Goal: Task Accomplishment & Management: Manage account settings

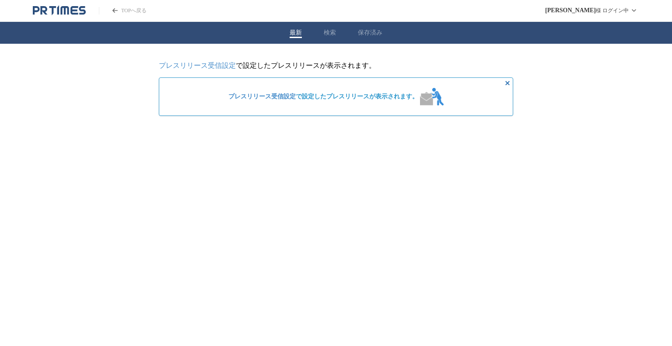
click at [410, 98] on span "プレスリリース受信設定 で設定したプレスリリースが表示されます。" at bounding box center [323, 97] width 190 height 8
drag, startPoint x: 410, startPoint y: 98, endPoint x: 445, endPoint y: 105, distance: 36.6
click at [445, 105] on div "プレスリリース受信設定 で設定したプレスリリースが表示されます。" at bounding box center [336, 96] width 222 height 25
click at [411, 78] on div "プレスリリース受信設定 で設定したプレスリリースが表示されます。" at bounding box center [336, 96] width 354 height 39
click at [213, 62] on link "プレスリリース受信設定" at bounding box center [197, 65] width 77 height 7
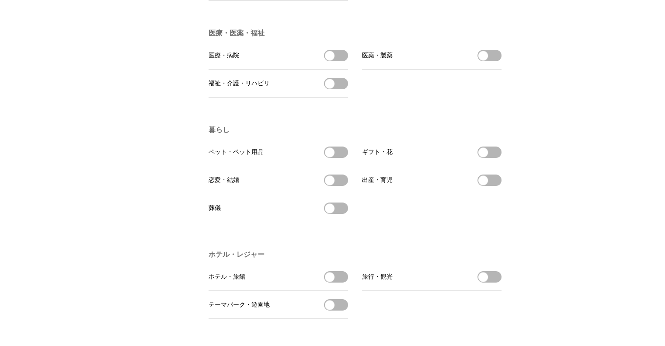
scroll to position [1564, 0]
click at [332, 62] on button "医療・病院を受信する" at bounding box center [336, 55] width 24 height 11
click at [339, 90] on button "福祉・介護・リハビリを受信する" at bounding box center [336, 83] width 24 height 11
click at [496, 62] on button "医薬・製薬を受信する" at bounding box center [490, 55] width 24 height 11
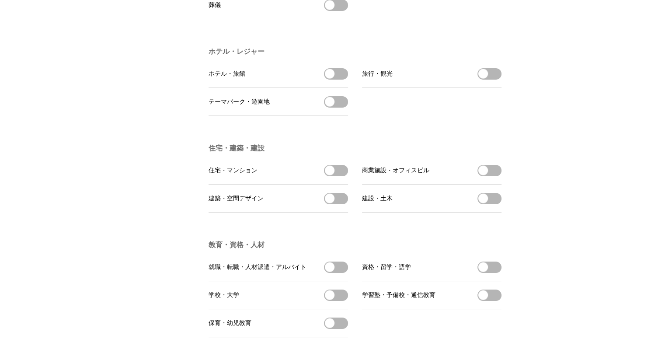
scroll to position [1767, 0]
click at [337, 177] on button "住宅・マンションを受信する" at bounding box center [336, 171] width 24 height 11
click at [490, 177] on button "商業施設・オフィスビルを受信する" at bounding box center [490, 171] width 24 height 11
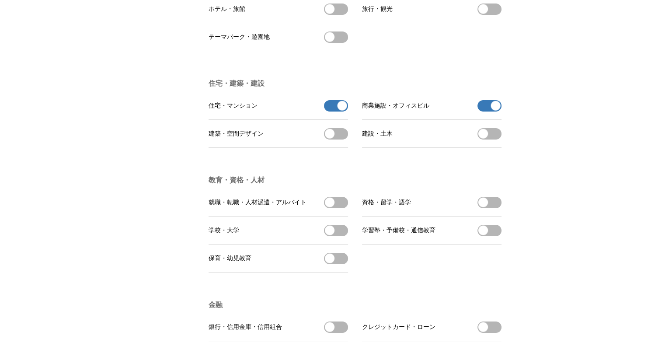
scroll to position [1831, 0]
click at [494, 149] on li "建設・土木 建設・土木を受信する" at bounding box center [432, 135] width 140 height 28
click at [494, 140] on button "建設・土木を受信する" at bounding box center [490, 134] width 24 height 11
click at [335, 209] on button "就職・転職・人材派遣・アルバイトを受信する" at bounding box center [336, 203] width 24 height 11
click at [340, 237] on button "学校・大学を受信する" at bounding box center [336, 231] width 24 height 11
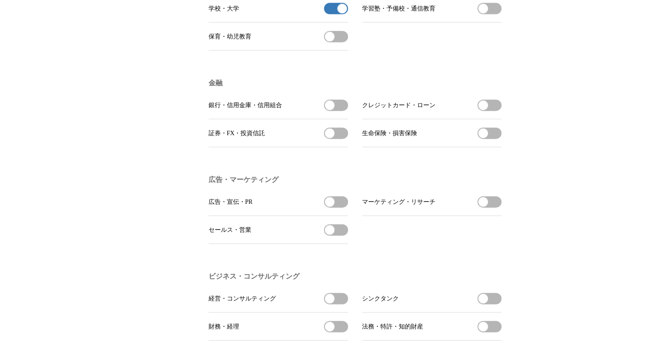
scroll to position [2054, 0]
click at [339, 43] on button "保育・幼児教育を受信する" at bounding box center [336, 37] width 24 height 11
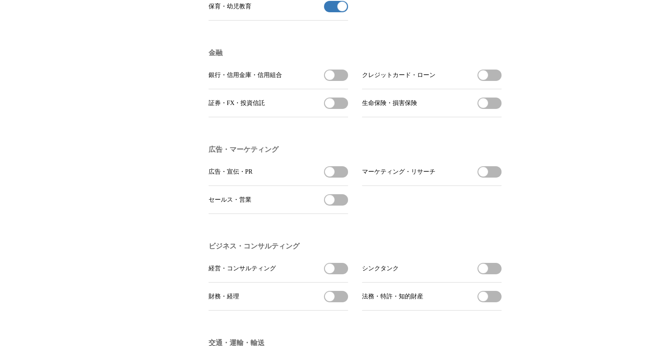
scroll to position [2084, 0]
click at [497, 109] on button "生命保険・損害保険を受信する" at bounding box center [490, 103] width 24 height 11
click at [342, 81] on button "銀行・信用金庫・信用組合を受信する" at bounding box center [336, 75] width 24 height 11
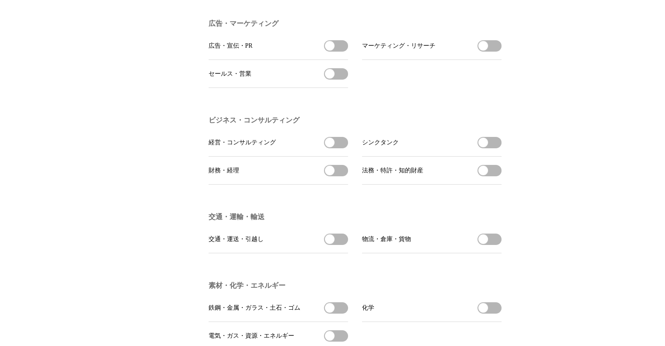
scroll to position [2210, 0]
click at [339, 149] on button "経営・コンサルティングを受信する" at bounding box center [336, 142] width 24 height 11
click at [490, 149] on button "シンクタンクを受信する" at bounding box center [490, 142] width 24 height 11
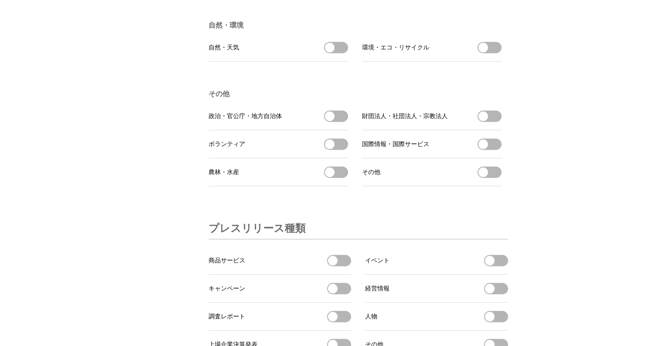
scroll to position [2567, 0]
click at [340, 122] on button "政治・官公庁・地方自治体を受信する" at bounding box center [336, 116] width 24 height 11
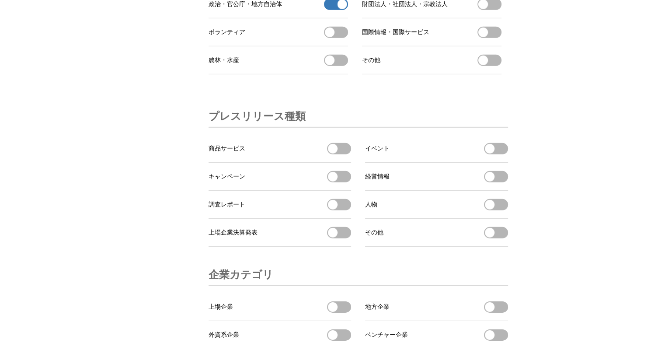
scroll to position [2678, 0]
click at [490, 47] on li "国際情報・国際サービス 国際情報・国際サービスを受信する" at bounding box center [432, 33] width 140 height 28
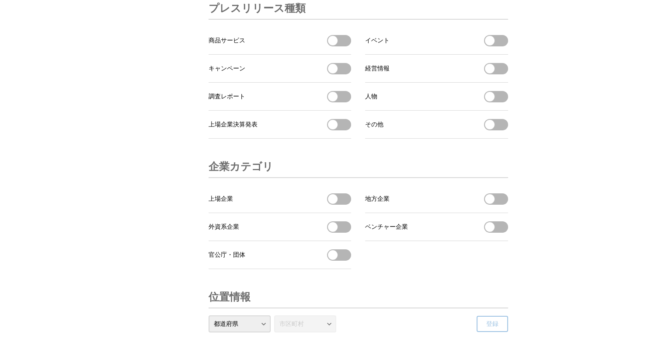
scroll to position [2787, 0]
click at [340, 103] on button "調査レポートを受信する" at bounding box center [339, 96] width 24 height 11
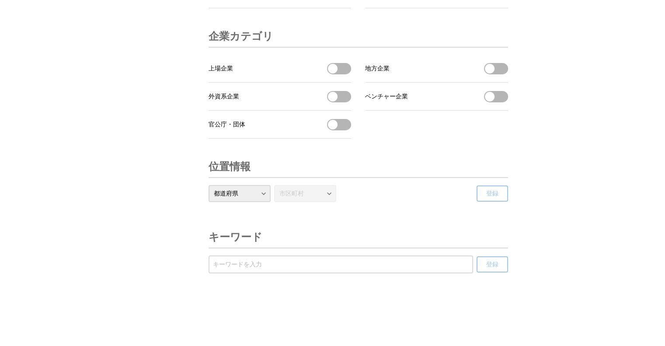
scroll to position [2956, 0]
click at [336, 66] on span "button" at bounding box center [333, 69] width 10 height 10
click at [342, 69] on span "button" at bounding box center [346, 69] width 10 height 10
click at [346, 126] on button "官公庁・団体を受信する" at bounding box center [339, 124] width 24 height 11
click at [264, 192] on select "都道府県 北海道 青森県 岩手県 宮城県 秋田県 山形県 福島県 茨城県 栃木県 群馬県 埼玉県 千葉県 東京都 神奈川県 新潟県 富山県 石川県 福井県 山…" at bounding box center [240, 193] width 62 height 17
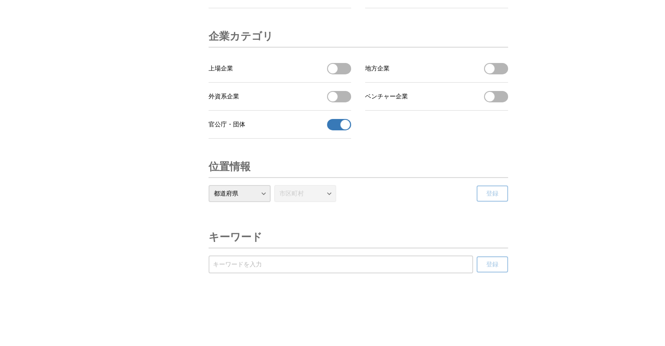
select select "13"
click at [209, 185] on select "都道府県 北海道 青森県 岩手県 宮城県 秋田県 山形県 福島県 茨城県 栃木県 群馬県 埼玉県 千葉県 東京都 神奈川県 新潟県 富山県 石川県 福井県 山…" at bounding box center [240, 193] width 62 height 17
click at [329, 189] on select "市区町村 千代田区 中央区 港区 新宿区 文京区 台東区 墨田区 江東区 品川区 目黒区 大田区 世田谷区 渋谷区 中野区 杉並区 豊島区 北区 荒川区 板橋…" at bounding box center [305, 193] width 62 height 17
click at [274, 185] on select "市区町村 千代田区 中央区 港区 新宿区 文京区 台東区 墨田区 江東区 品川区 目黒区 大田区 世田谷区 渋谷区 中野区 杉並区 豊島区 北区 荒川区 板橋…" at bounding box center [305, 193] width 62 height 17
click at [500, 196] on button "登録" at bounding box center [493, 194] width 32 height 16
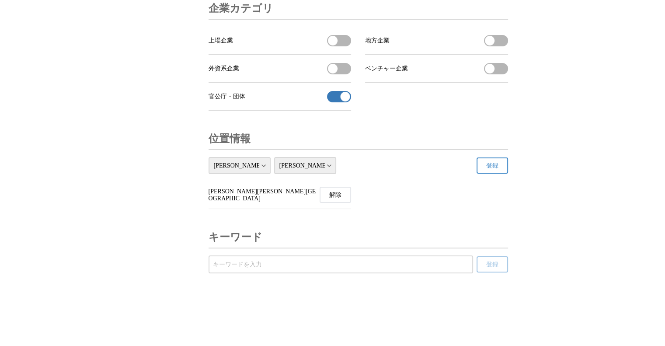
click at [270, 174] on div "都道府県 北海道 青森県 岩手県 宮城県 秋田県 山形県 福島県 茨城県 栃木県 群馬県 埼玉県 千葉県 東京都 神奈川県 新潟県 富山県 石川県 福井県 山…" at bounding box center [273, 165] width 128 height 17
click at [334, 174] on select "市区町村 千代田区 中央区 港区 新宿区 文京区 台東区 墨田区 江東区 品川区 目黒区 大田区 世田谷区 渋谷区 中野区 杉並区 豊島区 北区 荒川区 板橋…" at bounding box center [305, 165] width 62 height 17
click at [274, 174] on select "市区町村 千代田区 中央区 港区 新宿区 文京区 台東区 墨田区 江東区 品川区 目黒区 大田区 世田谷区 渋谷区 中野区 杉並区 豊島区 北区 荒川区 板橋…" at bounding box center [305, 165] width 62 height 17
click at [501, 174] on button "登録" at bounding box center [493, 166] width 32 height 16
click at [329, 174] on select "市区町村 千代田区 中央区 港区 新宿区 文京区 台東区 墨田区 江東区 品川区 目黒区 大田区 世田谷区 渋谷区 中野区 杉並区 豊島区 北区 荒川区 板橋…" at bounding box center [305, 165] width 62 height 17
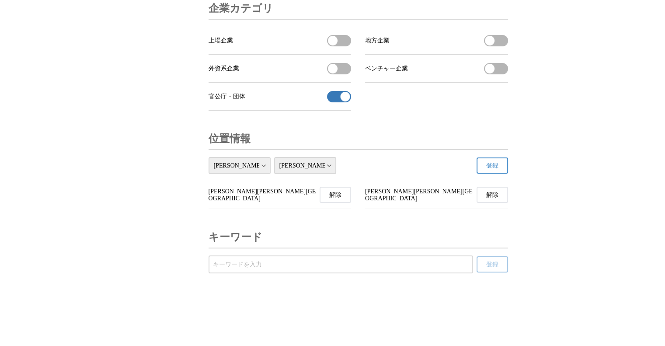
select select "13119"
click at [274, 174] on select "市区町村 千代田区 中央区 港区 新宿区 文京区 台東区 墨田区 江東区 品川区 目黒区 大田区 世田谷区 渋谷区 中野区 杉並区 豊島区 北区 荒川区 板橋…" at bounding box center [305, 165] width 62 height 17
click at [500, 174] on button "登録" at bounding box center [493, 166] width 32 height 16
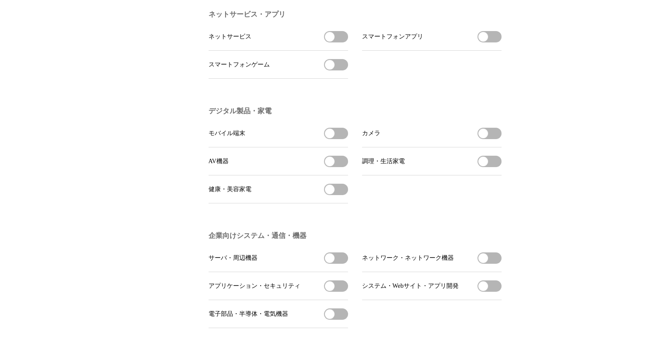
scroll to position [0, 0]
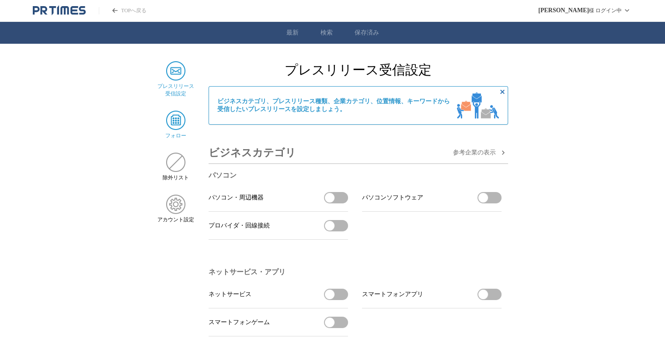
click at [176, 125] on img at bounding box center [175, 120] width 19 height 19
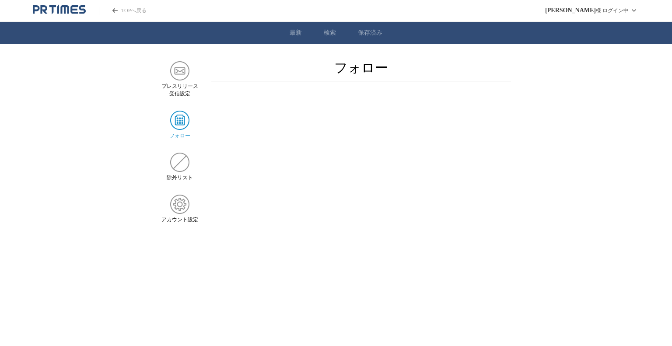
click at [76, 13] on icon "PR TIMESのトップページはこちら" at bounding box center [73, 9] width 7 height 8
